Goal: Information Seeking & Learning: Learn about a topic

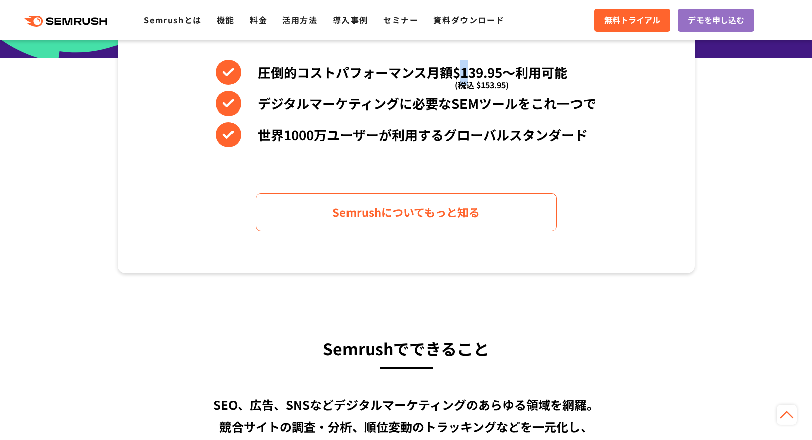
click at [466, 69] on li "圧倒的コストパフォーマンス月額$139.95〜利用可能 (税込 $153.95)" at bounding box center [406, 72] width 380 height 25
click at [483, 67] on li "圧倒的コストパフォーマンス月額$139.95〜利用可能 (税込 $153.95)" at bounding box center [406, 72] width 380 height 25
drag, startPoint x: 455, startPoint y: 71, endPoint x: 511, endPoint y: 71, distance: 55.8
click at [511, 71] on li "圧倒的コストパフォーマンス月額$139.95〜利用可能 (税込 $153.95)" at bounding box center [406, 72] width 380 height 25
copy li "$139.95〜"
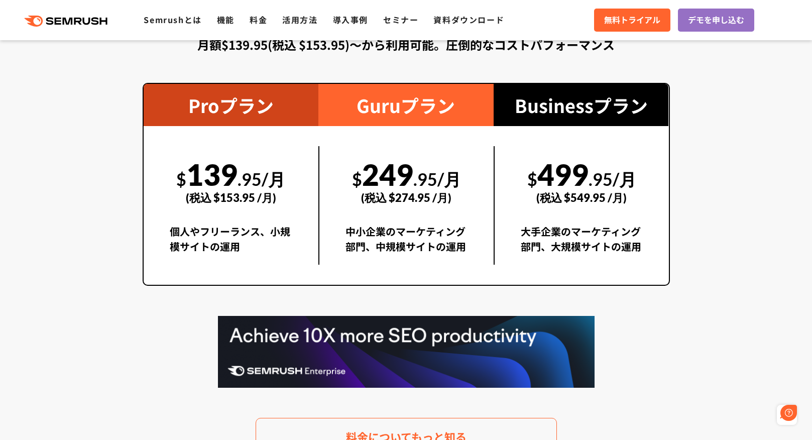
scroll to position [1842, 0]
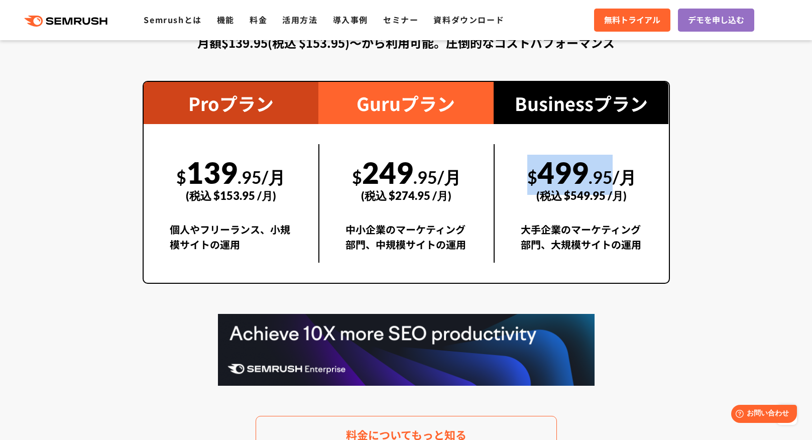
drag, startPoint x: 526, startPoint y: 182, endPoint x: 614, endPoint y: 171, distance: 88.0
click at [614, 171] on div "$ 499 .95/月 (税込 $549.95 /月)" at bounding box center [582, 178] width 122 height 69
copy div "$ 499 .95"
